Goal: Check status: Check status

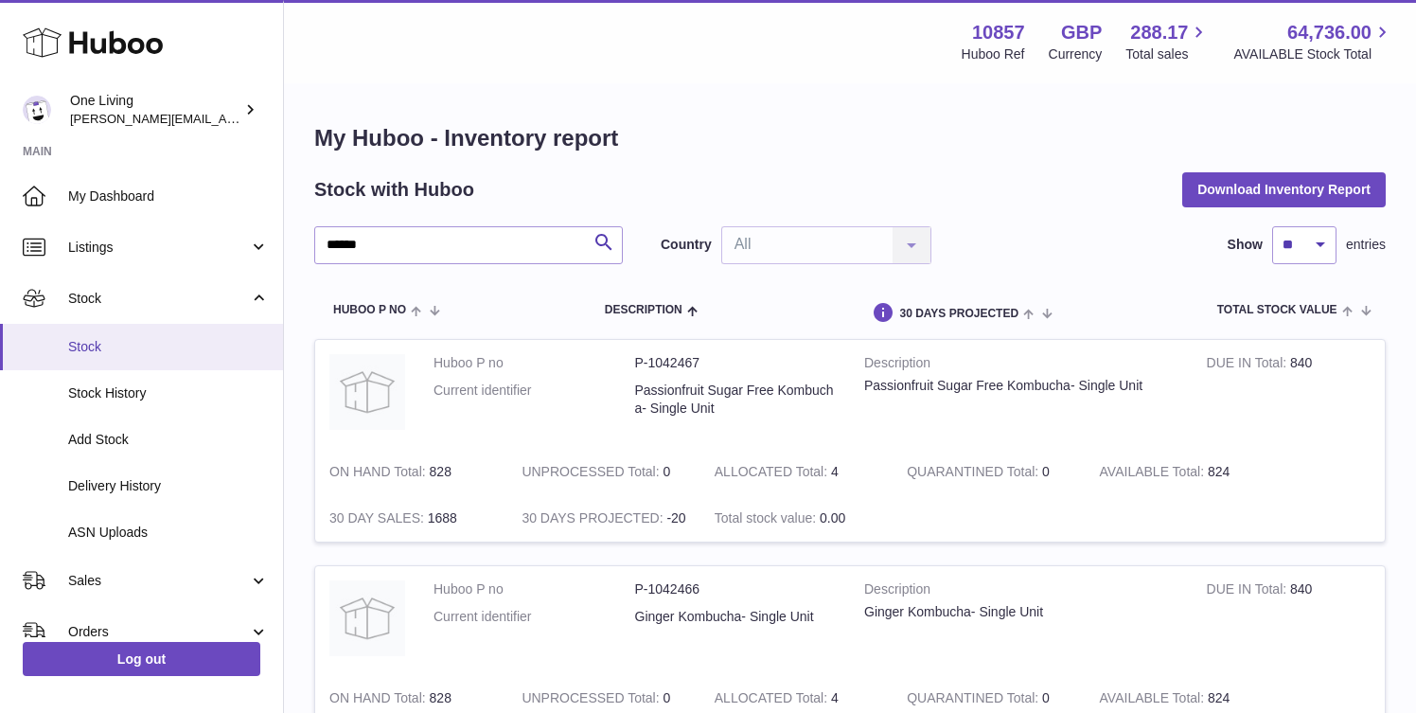
click at [191, 352] on span "Stock" at bounding box center [168, 347] width 201 height 18
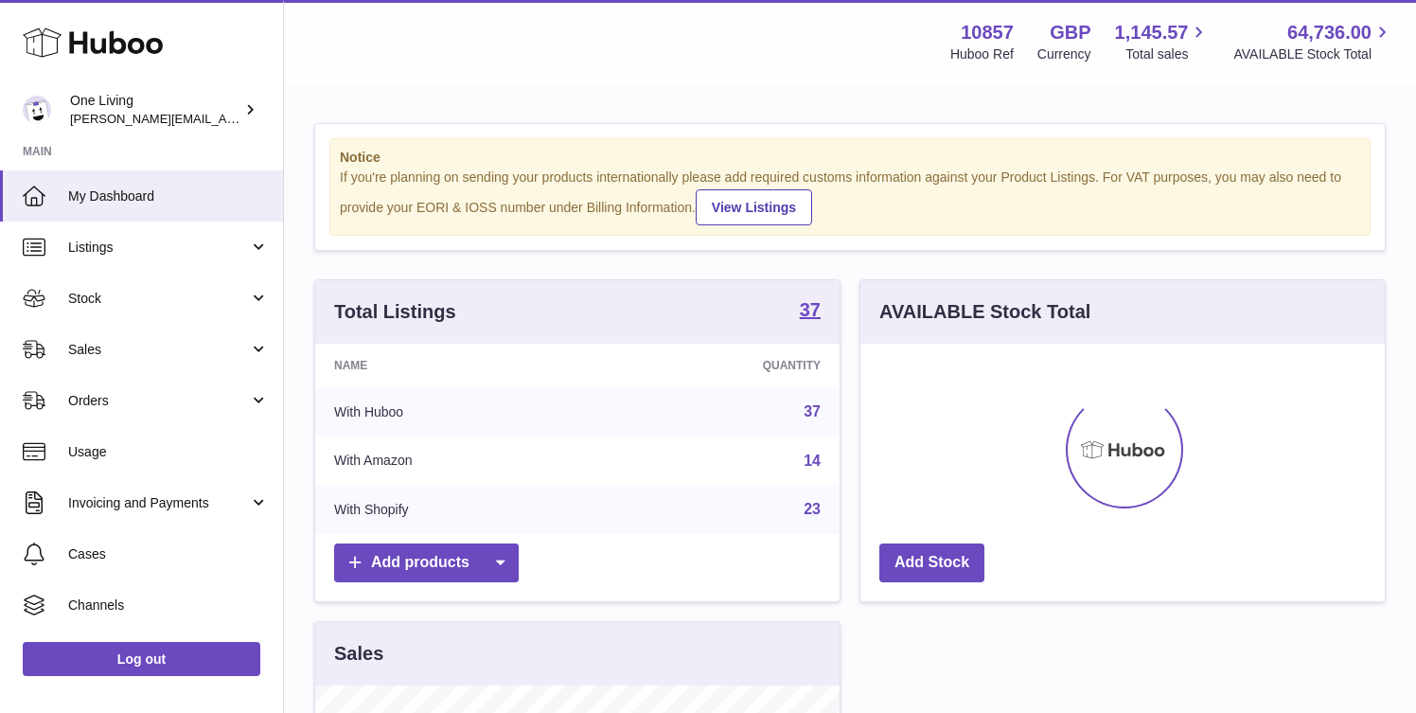
scroll to position [295, 524]
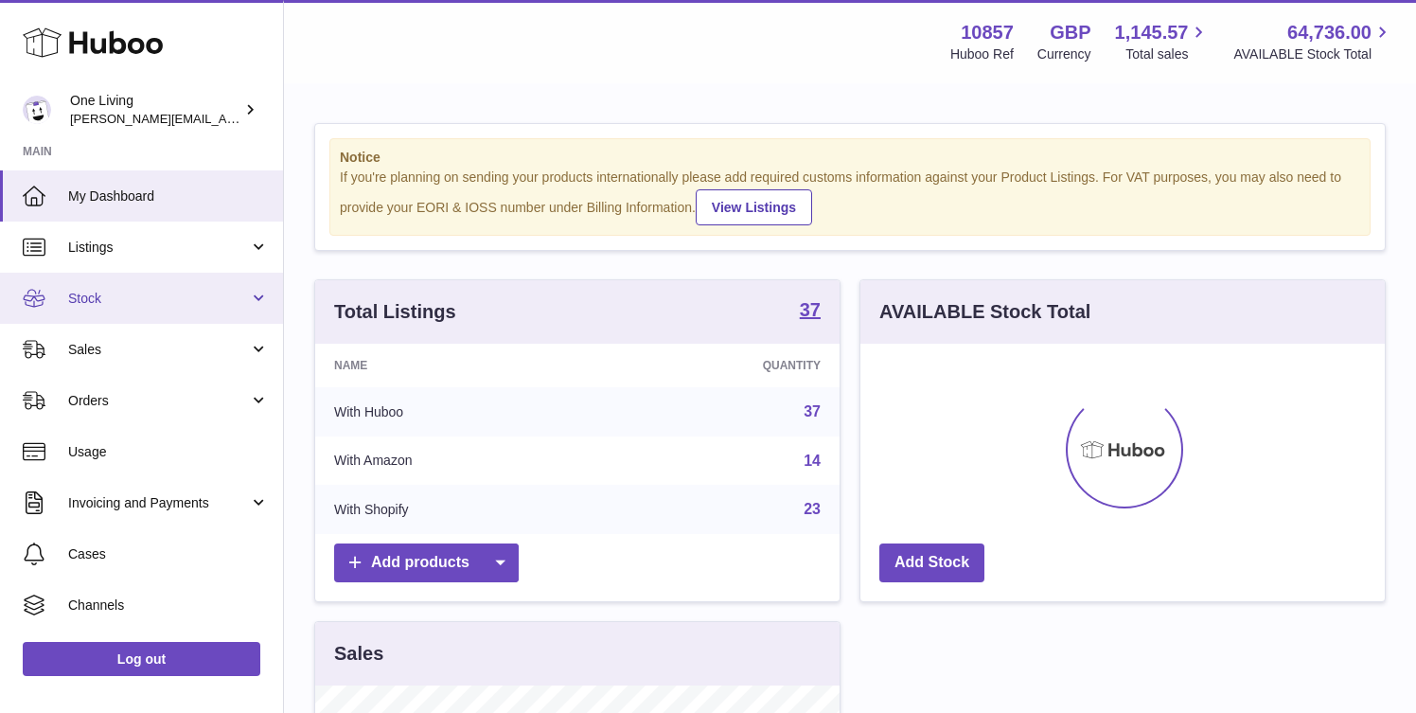
click at [226, 302] on span "Stock" at bounding box center [158, 299] width 181 height 18
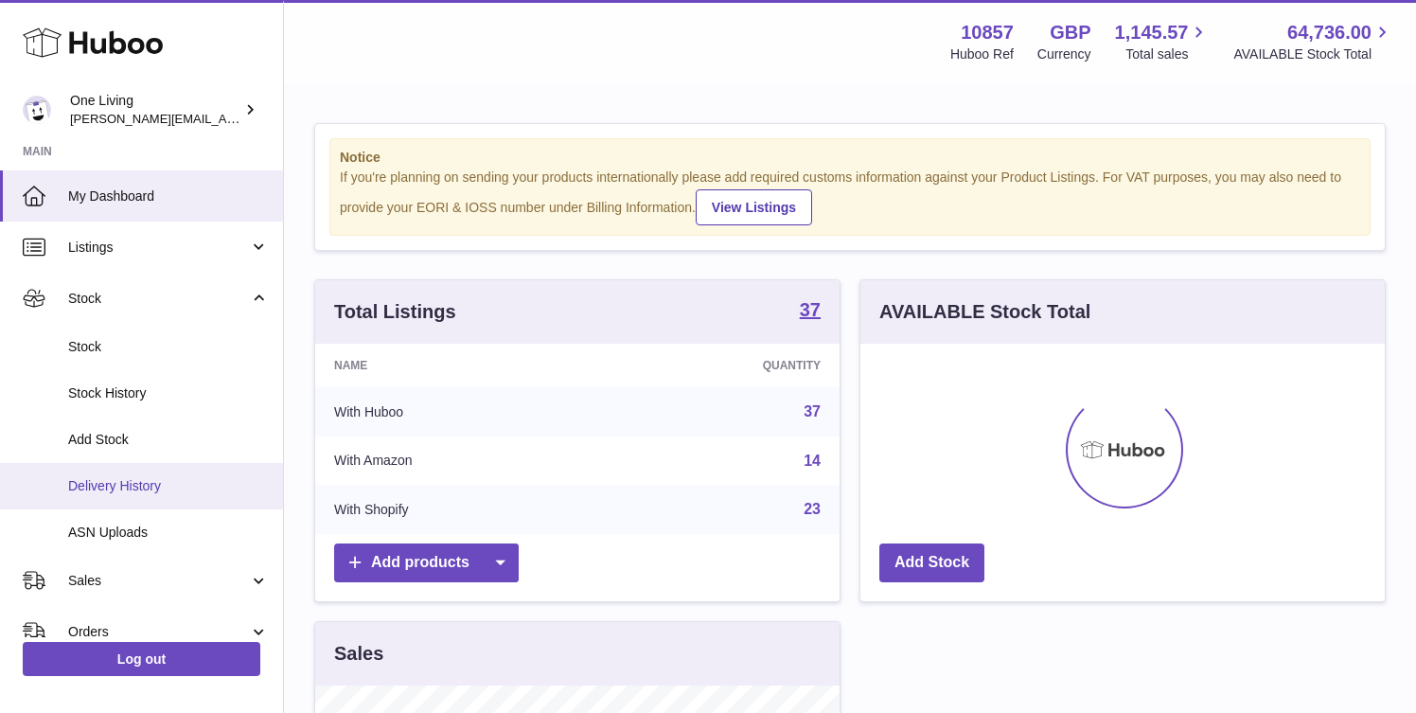
click at [205, 486] on span "Delivery History" at bounding box center [168, 486] width 201 height 18
